Goal: Task Accomplishment & Management: Complete application form

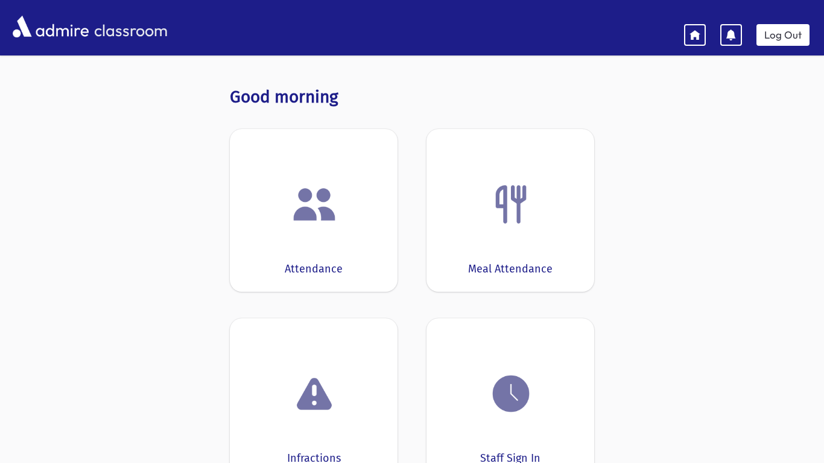
click at [311, 221] on img at bounding box center [314, 205] width 46 height 46
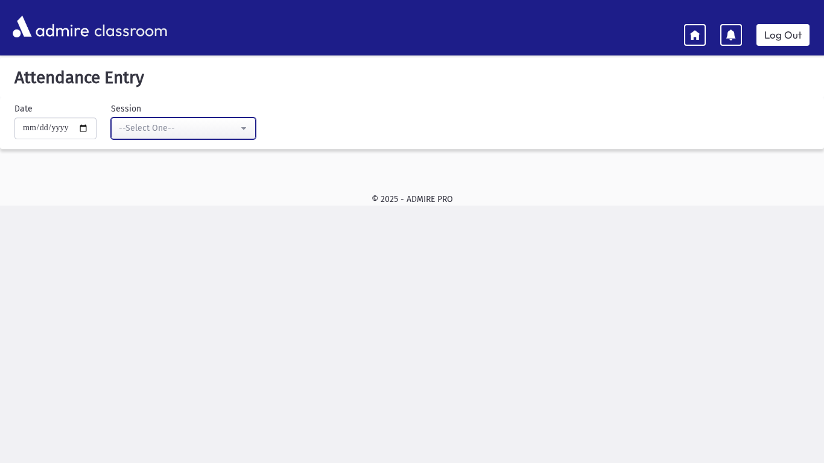
click at [189, 122] on div "--Select One--" at bounding box center [178, 128] width 119 height 13
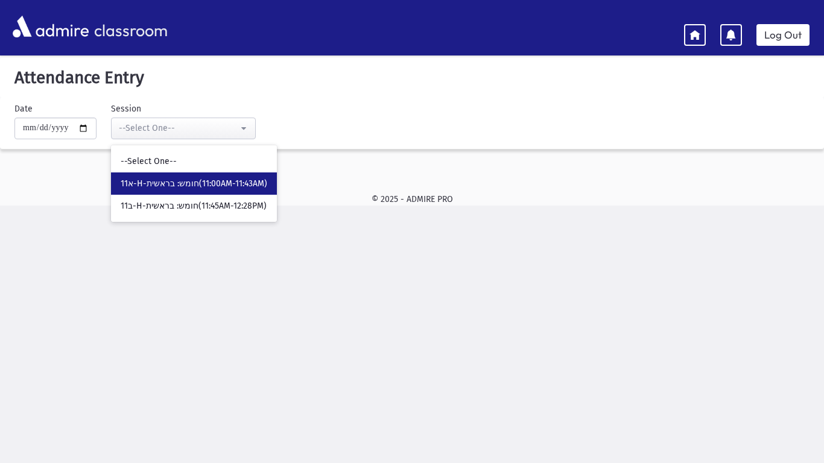
click at [183, 182] on span "11א-H-חומש: בראשית(11:00AM-11:43AM)" at bounding box center [194, 184] width 147 height 12
select select "*****"
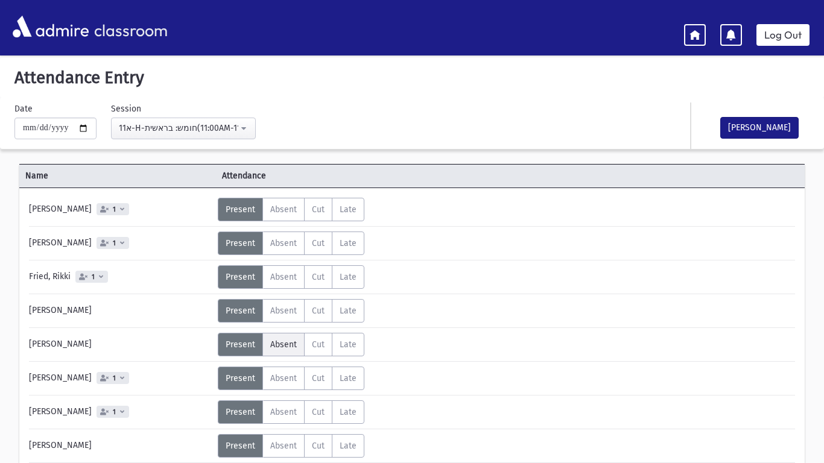
click at [285, 349] on span "Absent" at bounding box center [283, 345] width 27 height 10
click at [673, 310] on div "Status Unexcused Admin: Present P Absent A C" at bounding box center [506, 311] width 576 height 24
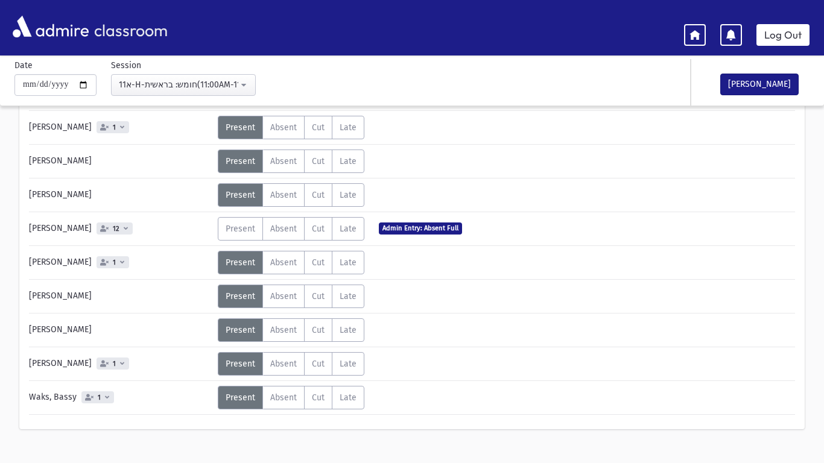
scroll to position [575, 0]
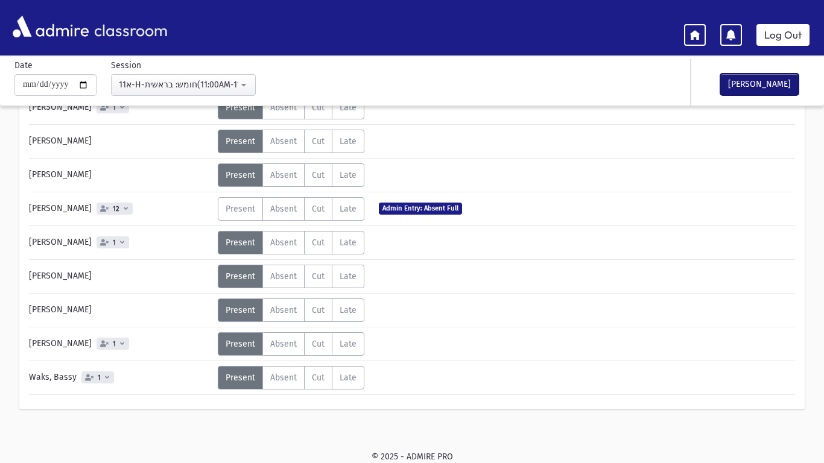
click at [775, 83] on button "[PERSON_NAME]" at bounding box center [759, 85] width 78 height 22
click at [776, 56] on button "Okay" at bounding box center [780, 58] width 48 height 22
click at [790, 39] on link "Log Out" at bounding box center [783, 35] width 53 height 22
